Goal: Task Accomplishment & Management: Manage account settings

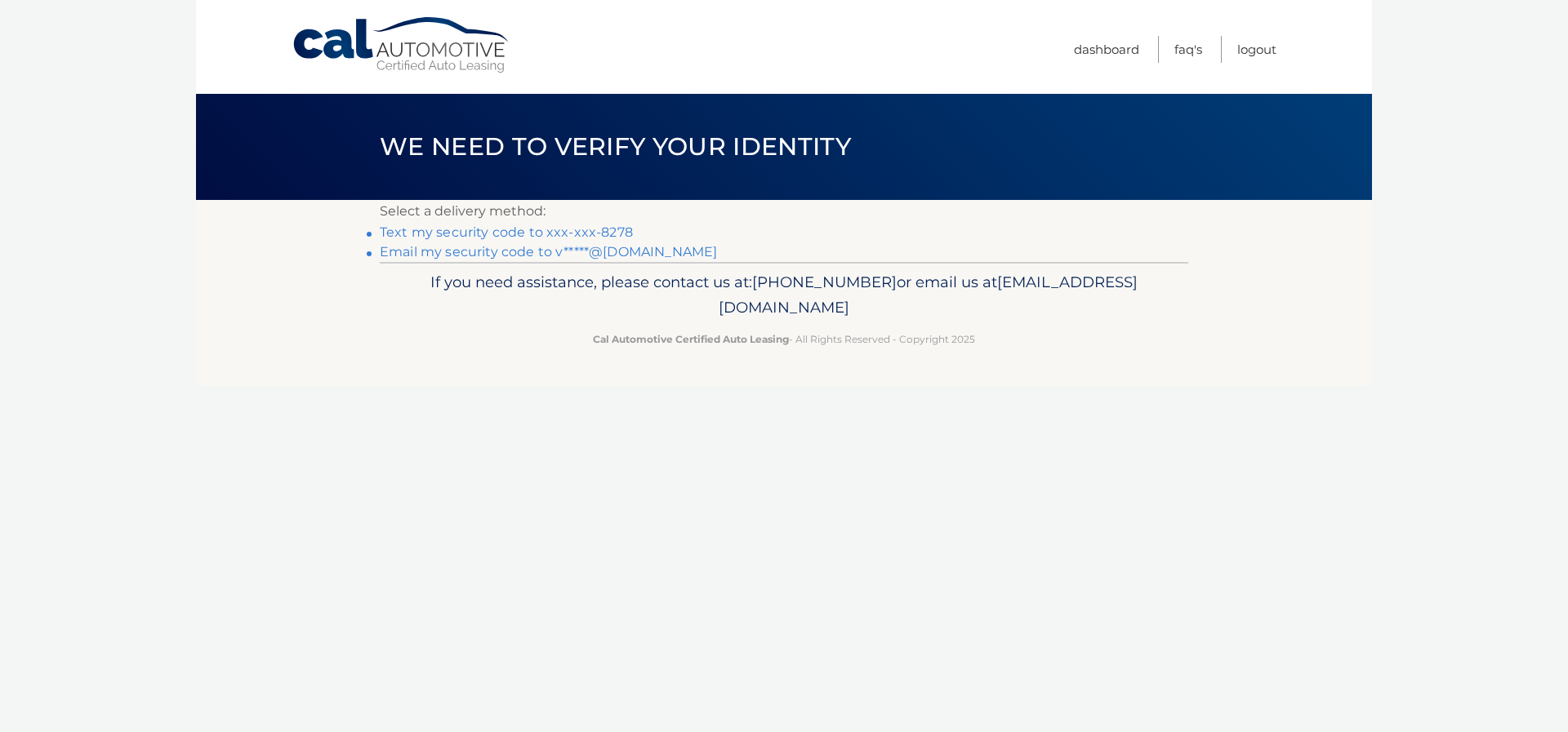
click at [491, 231] on link "Text my security code to xxx-xxx-8278" at bounding box center [506, 231] width 253 height 15
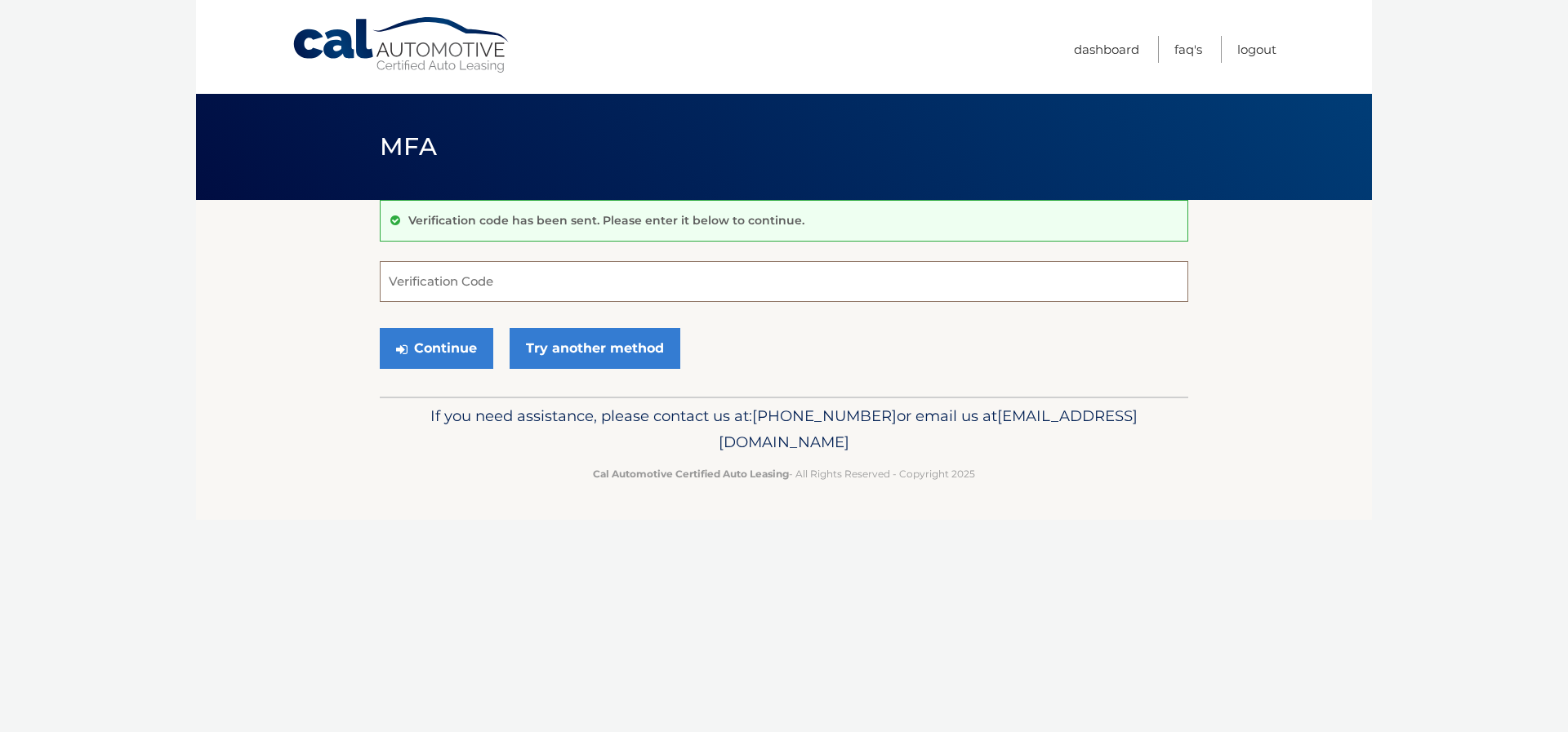
click at [534, 288] on input "Verification Code" at bounding box center [784, 281] width 809 height 40
type input "307550"
click at [464, 349] on button "Continue" at bounding box center [436, 348] width 113 height 40
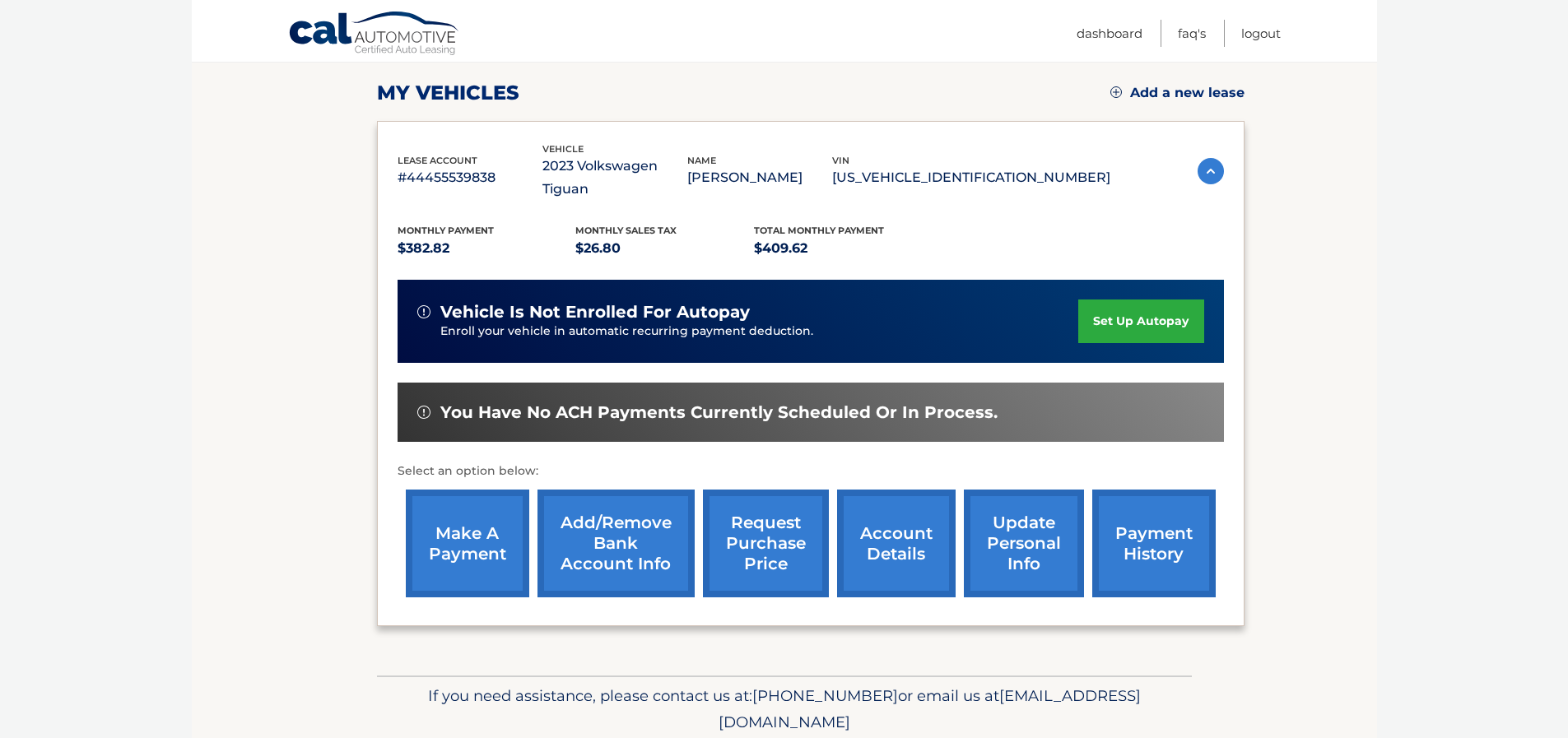
scroll to position [260, 0]
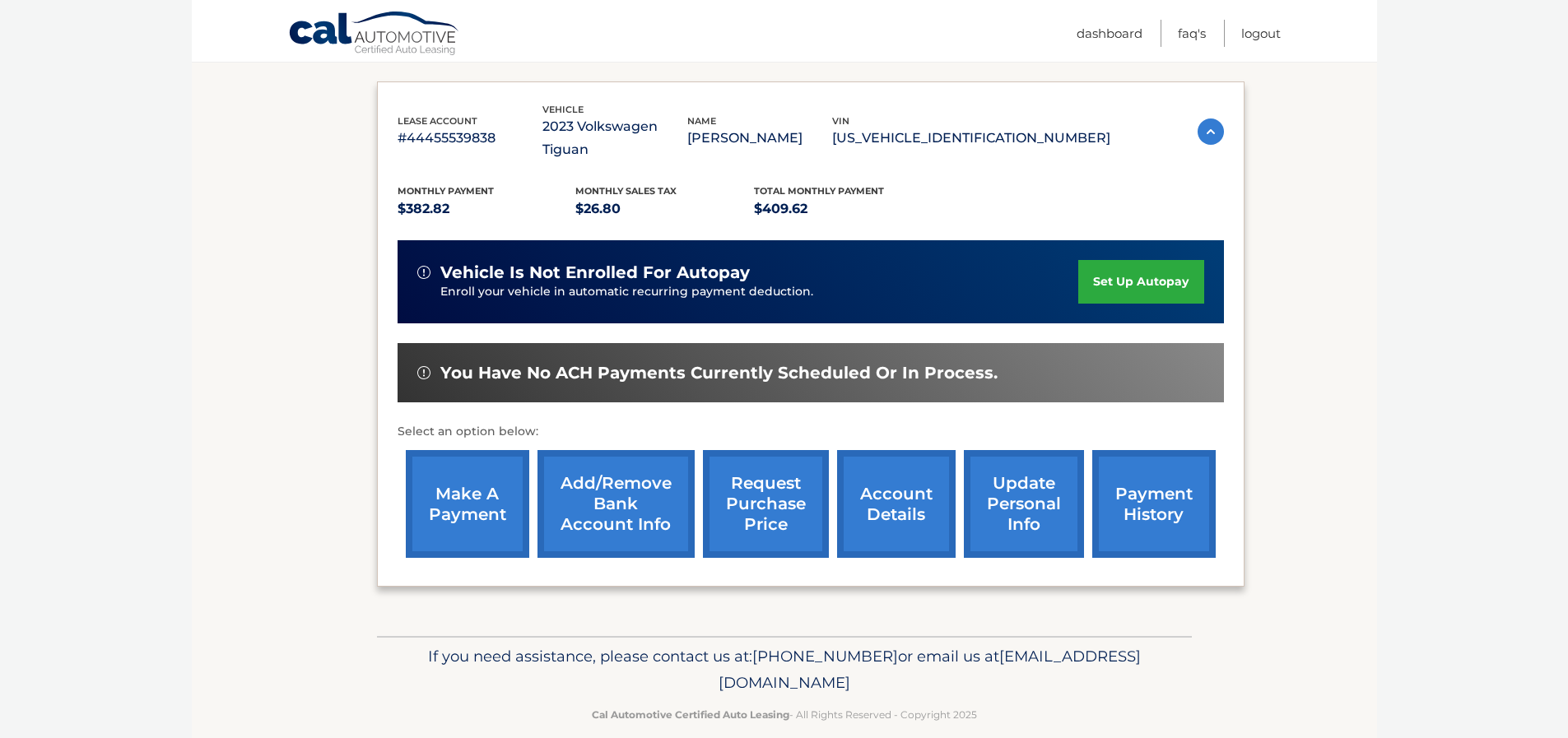
click at [474, 471] on link "make a payment" at bounding box center [468, 504] width 123 height 108
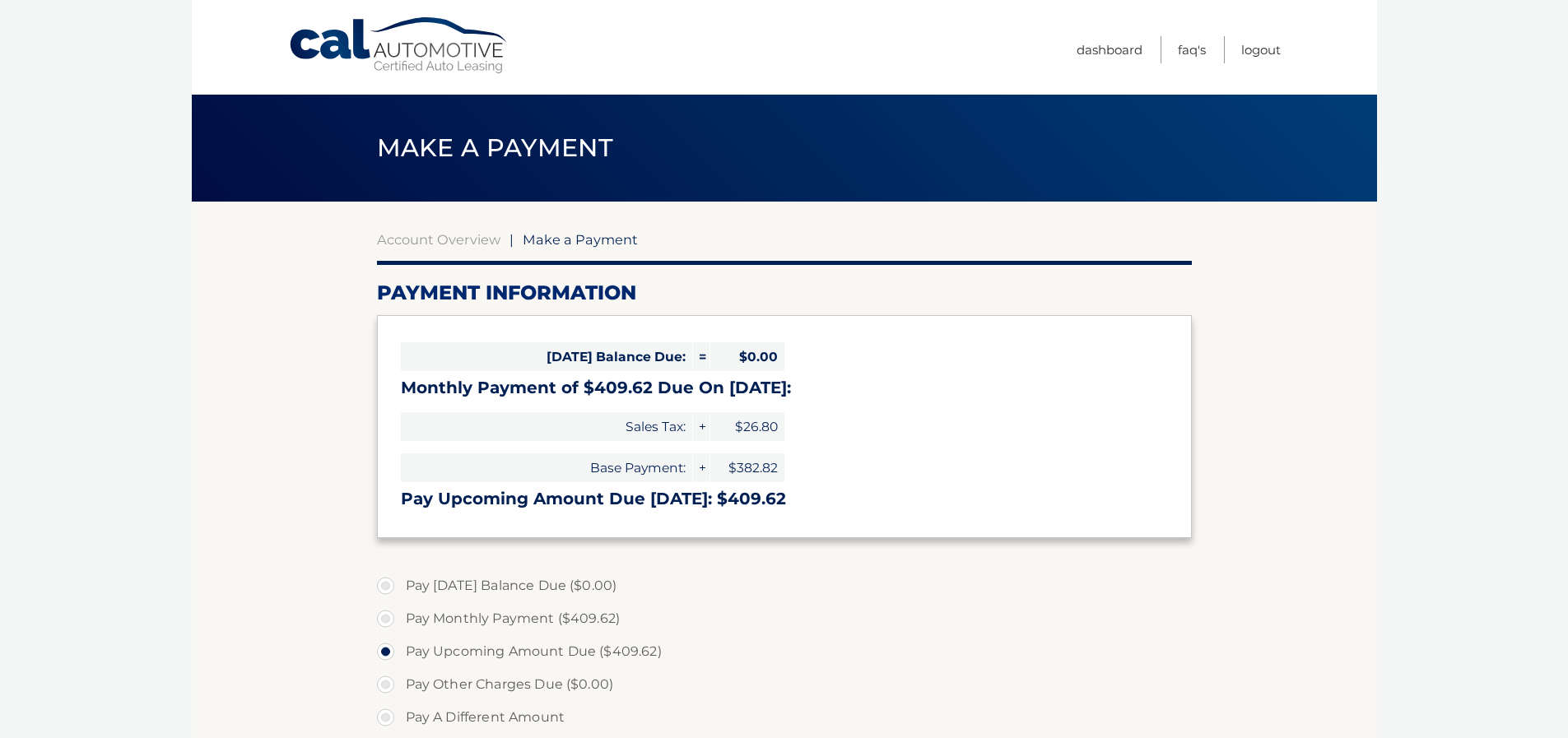
select select "MTczNjdjN2ItYTM0ZC00OWRjLWE2ZjctMDFkYzljMGM1OGE4"
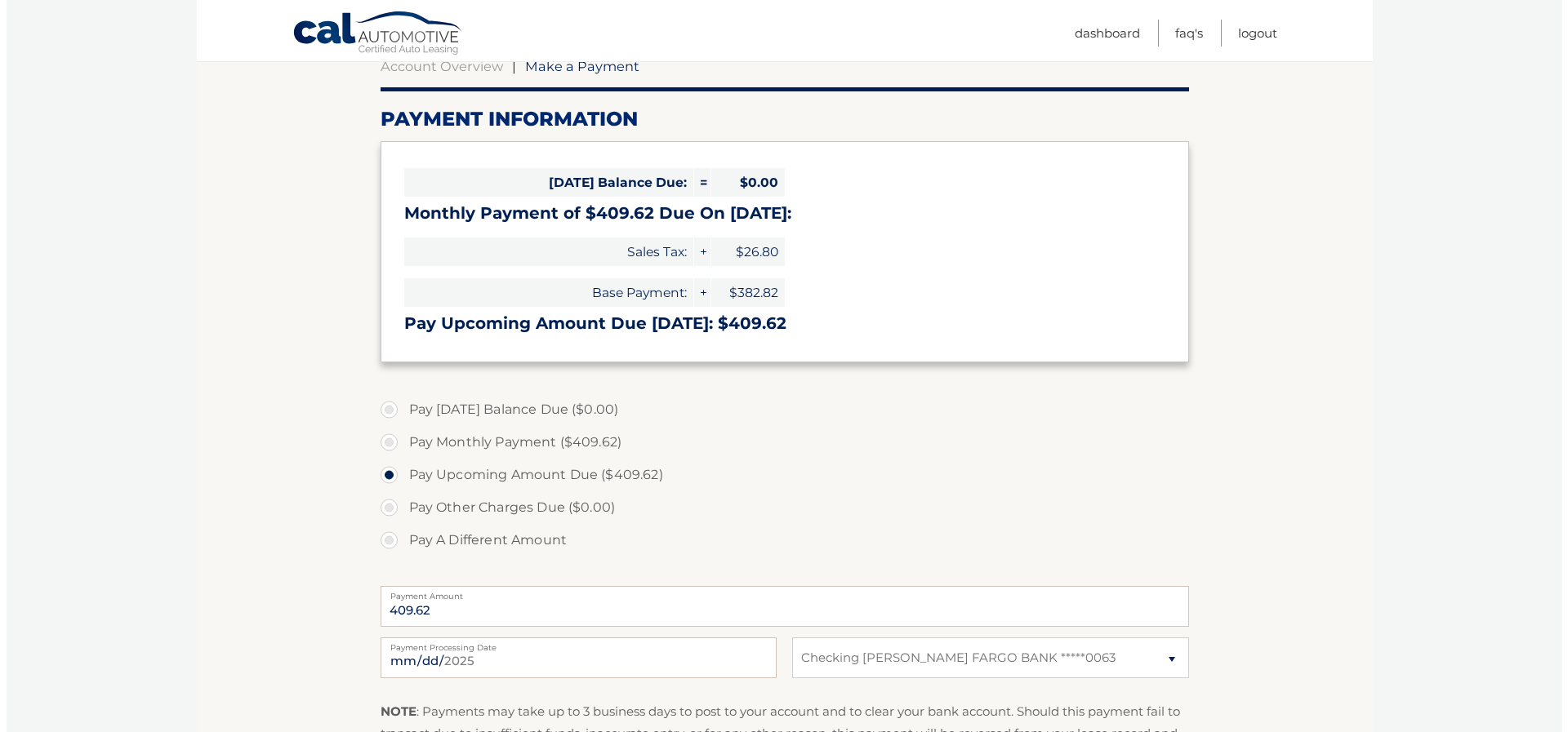
scroll to position [327, 0]
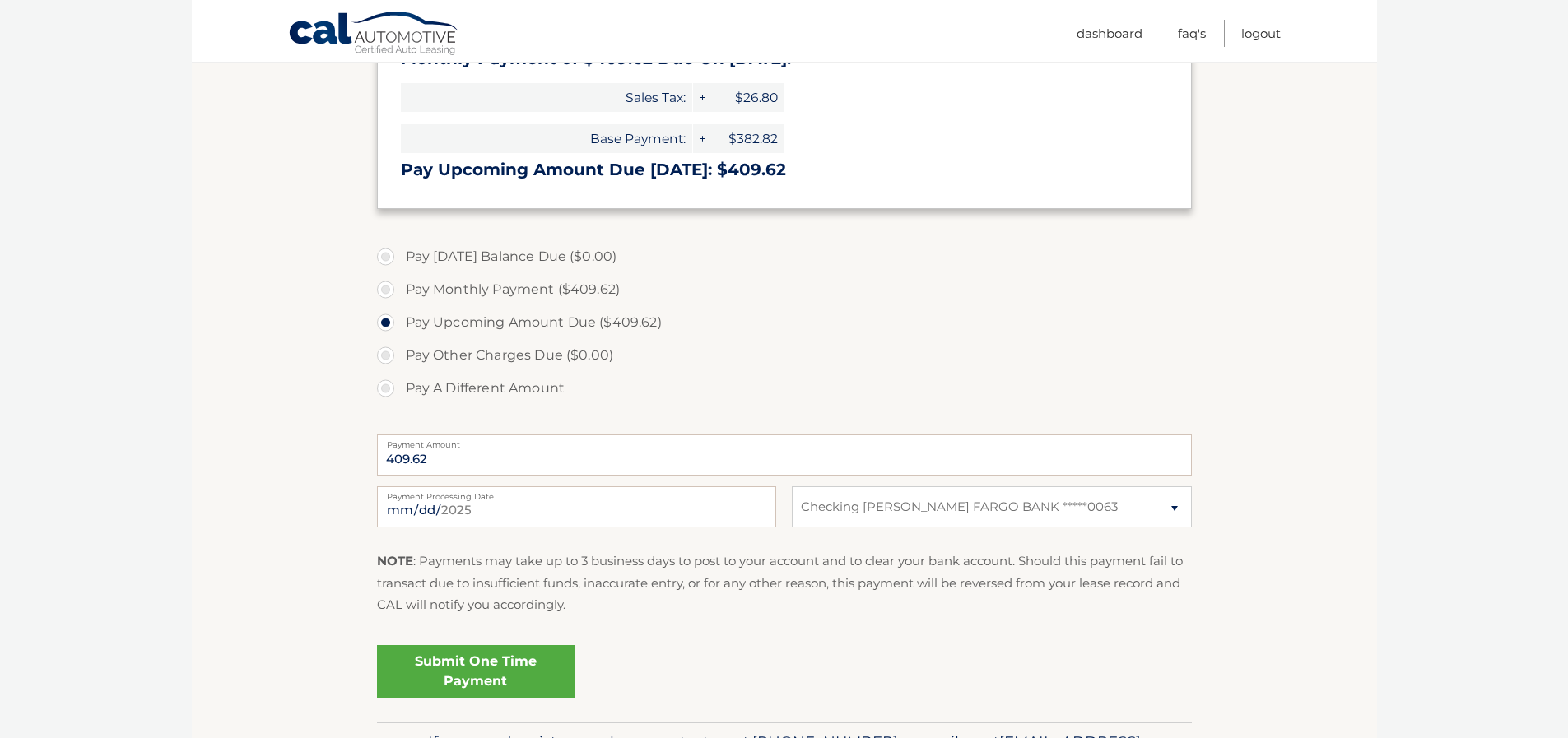
click at [466, 663] on link "Submit One Time Payment" at bounding box center [476, 671] width 197 height 52
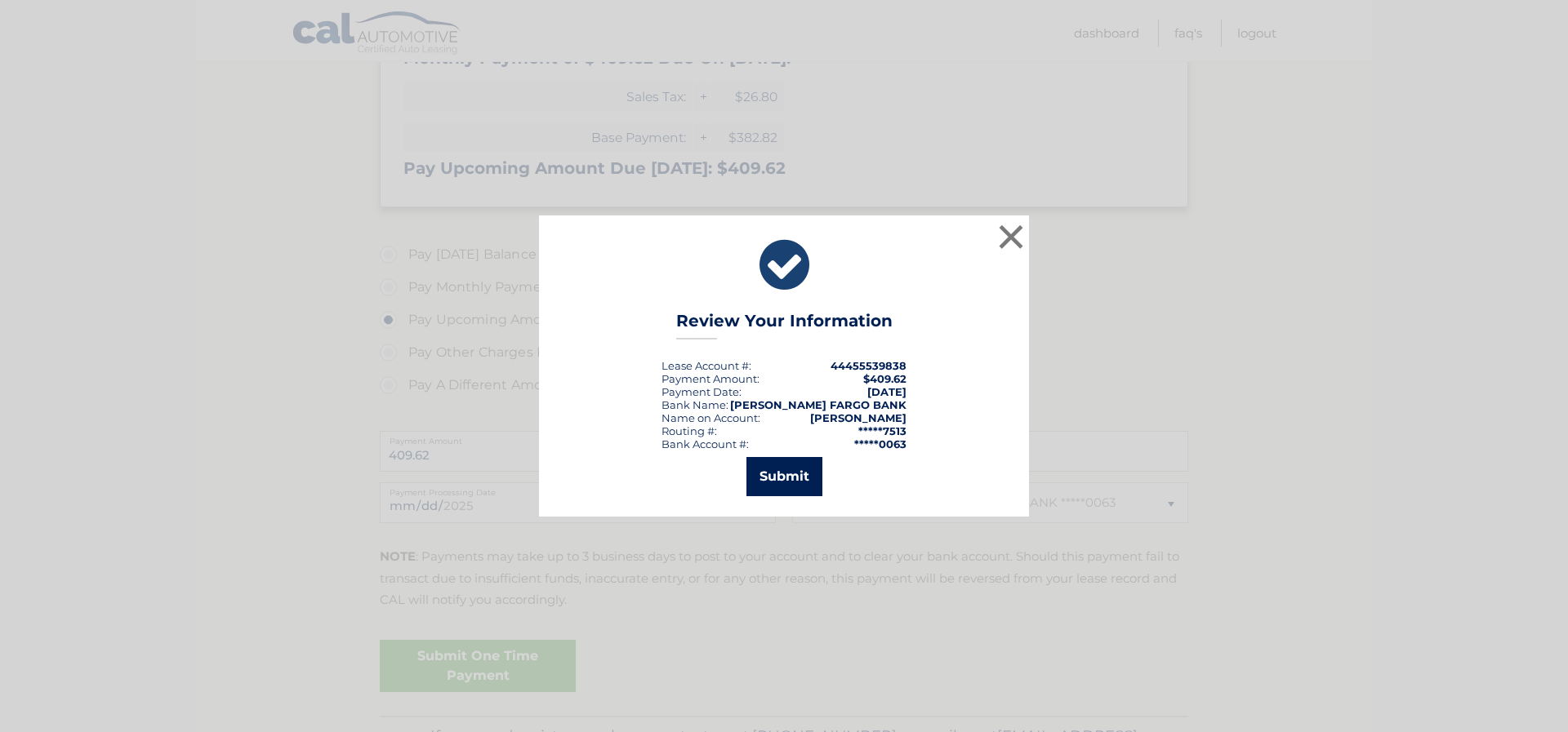
click at [792, 469] on button "Submit" at bounding box center [784, 477] width 76 height 39
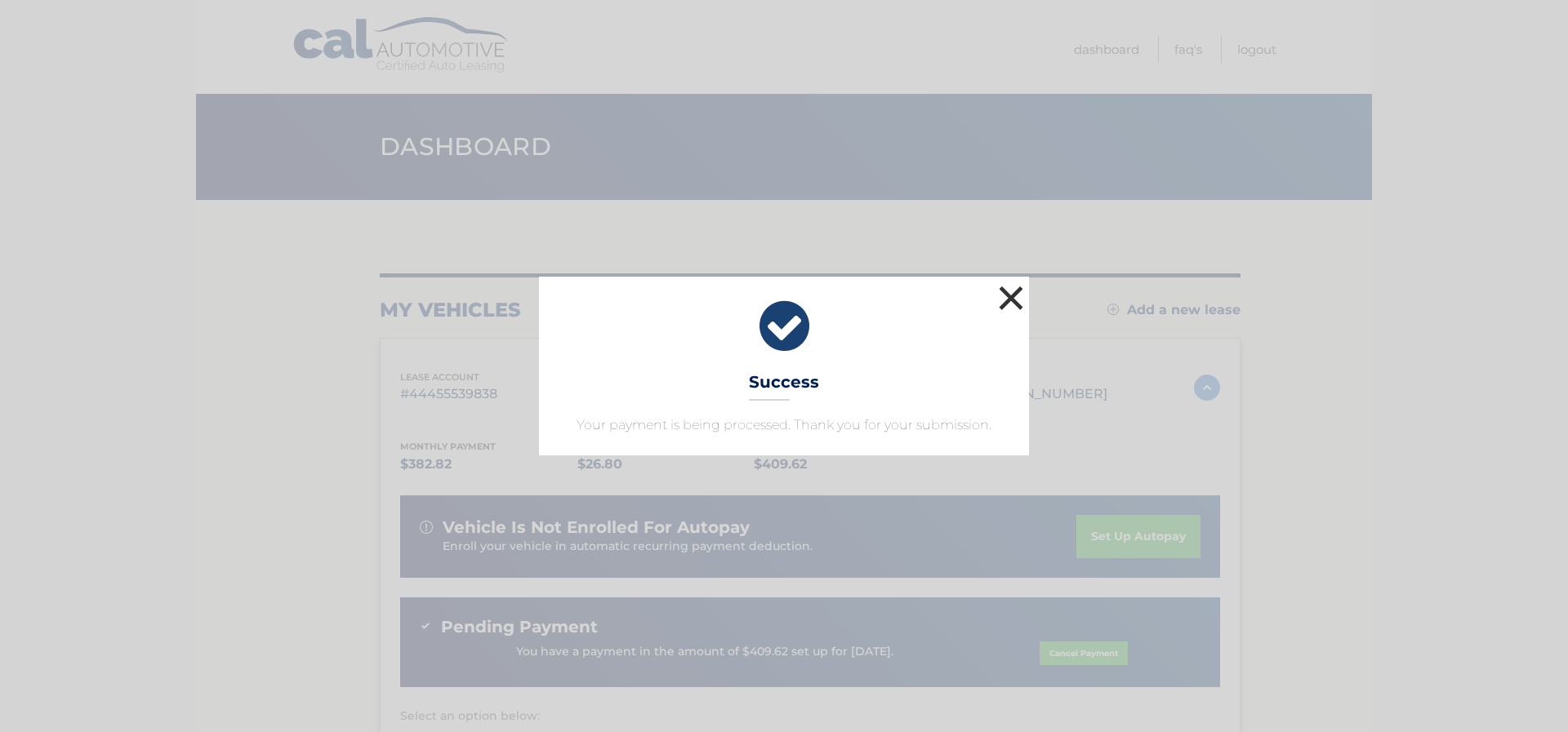
click at [1017, 301] on button "×" at bounding box center [1011, 298] width 32 height 32
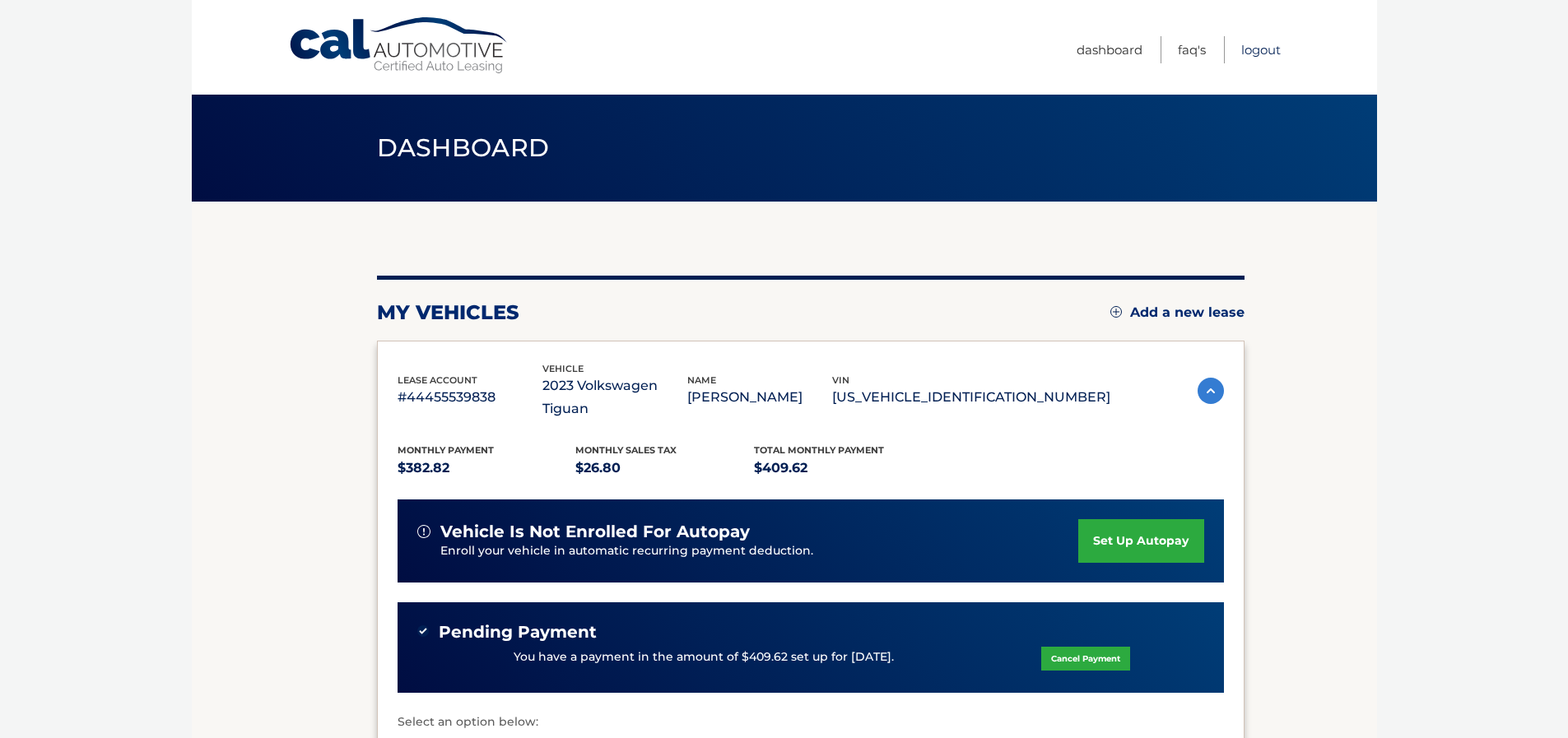
click at [1259, 43] on link "Logout" at bounding box center [1261, 50] width 40 height 27
